Goal: Information Seeking & Learning: Check status

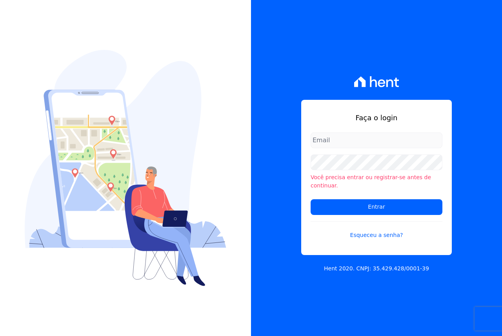
click at [347, 145] on input "email" at bounding box center [377, 140] width 132 height 16
type input "[EMAIL_ADDRESS][DOMAIN_NAME]"
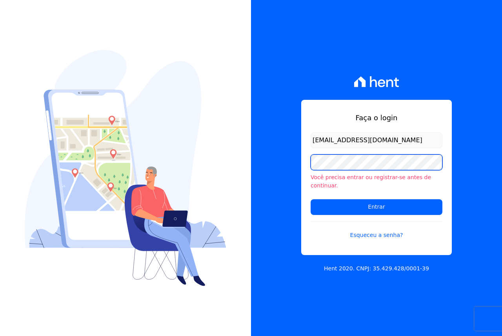
click at [311, 199] on input "Entrar" at bounding box center [377, 207] width 132 height 16
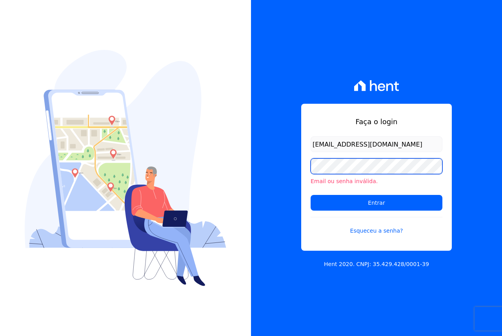
click at [252, 168] on div "Faça o login [EMAIL_ADDRESS][DOMAIN_NAME] Email ou senha inválida. Entrar Esque…" at bounding box center [376, 168] width 251 height 336
click at [311, 195] on input "Entrar" at bounding box center [377, 203] width 132 height 16
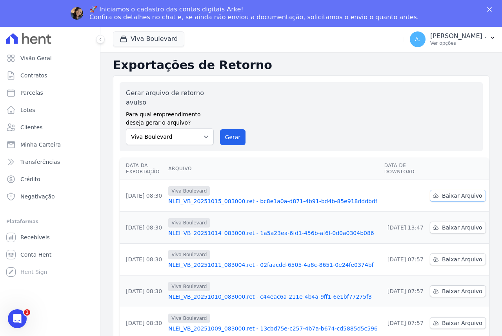
click at [452, 193] on span "Baixar Arquivo" at bounding box center [462, 196] width 40 height 8
click at [341, 109] on div "Gerar arquivo de retorno avulso Para qual empreendimento deseja gerar o arquivo…" at bounding box center [301, 116] width 351 height 57
click at [26, 110] on span "Lotes" at bounding box center [27, 110] width 15 height 8
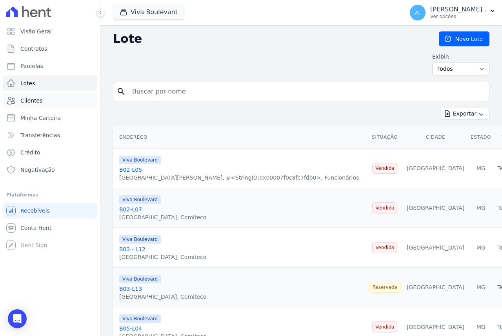
click at [29, 102] on span "Clientes" at bounding box center [31, 101] width 22 height 8
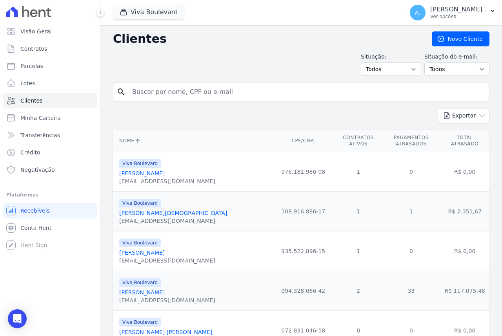
click at [151, 93] on input "search" at bounding box center [307, 92] width 359 height 16
paste input "EULER LOPES DE OLIVEIRA"
type input "EULER LOPES DE OLIVEIRA"
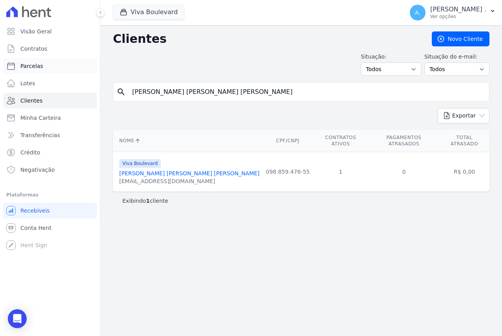
click at [28, 64] on span "Parcelas" at bounding box center [31, 66] width 23 height 8
select select
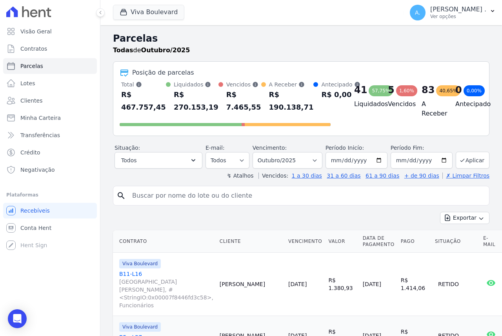
click at [202, 192] on input "search" at bounding box center [307, 196] width 359 height 16
paste input "EULER LOPES DE OLIVEIRA"
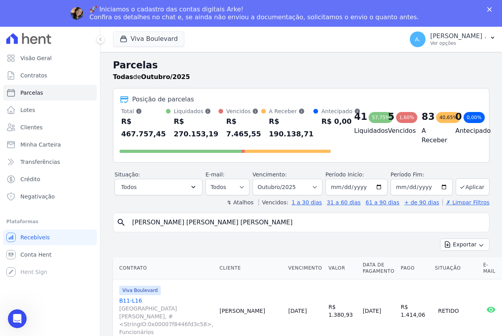
type input "EULER LOPES DE OLIVEIRA"
click at [378, 184] on input "2025-10-01" at bounding box center [357, 187] width 62 height 16
drag, startPoint x: 424, startPoint y: 219, endPoint x: 384, endPoint y: 197, distance: 45.0
click at [424, 219] on input "EULER LOPES DE OLIVEIRA" at bounding box center [307, 222] width 359 height 16
click at [376, 188] on input "2025-10-01" at bounding box center [357, 187] width 62 height 16
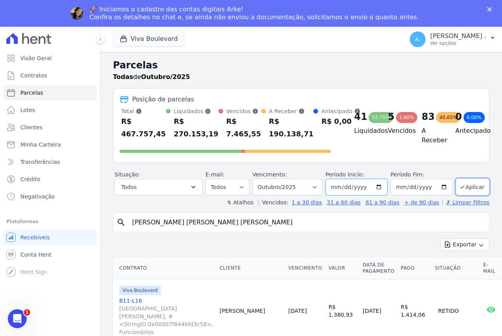
type input "2021-01-01"
click at [472, 189] on button "Aplicar" at bounding box center [473, 186] width 34 height 17
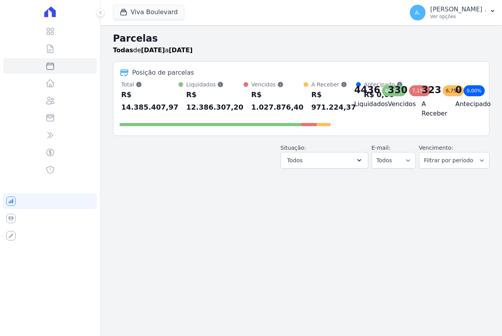
select select
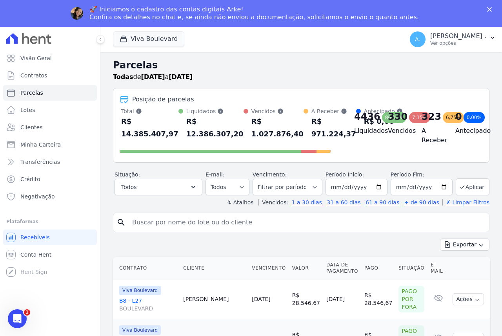
scroll to position [39, 0]
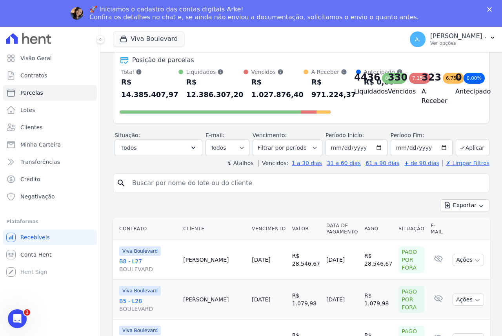
click at [172, 182] on input "search" at bounding box center [307, 183] width 359 height 16
type input "euler,"
select select
